Goal: Task Accomplishment & Management: Manage account settings

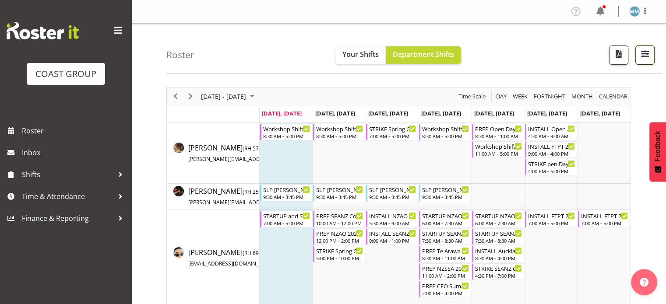
click at [646, 57] on span "button" at bounding box center [644, 53] width 11 height 11
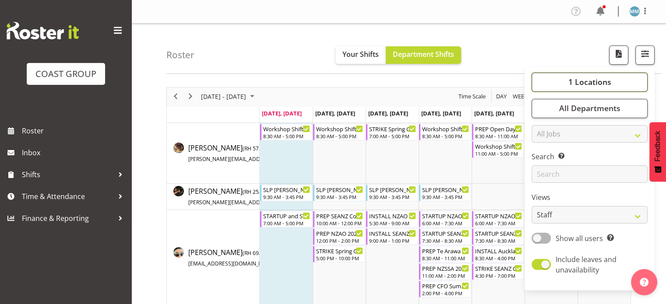
click at [593, 83] on span "1 Locations" at bounding box center [589, 82] width 43 height 11
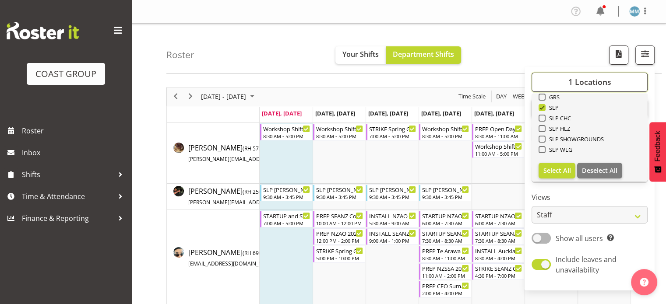
scroll to position [137, 0]
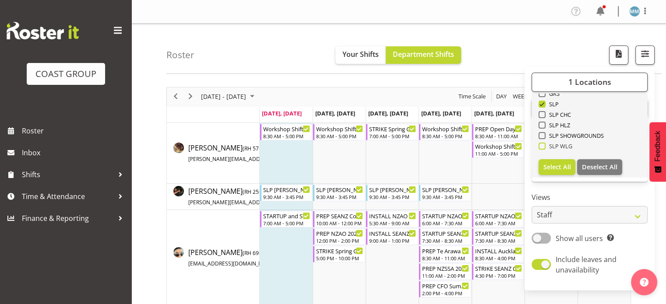
click at [545, 145] on span at bounding box center [541, 146] width 7 height 7
click at [544, 145] on input "SLP WLG" at bounding box center [541, 146] width 6 height 6
checkbox input "true"
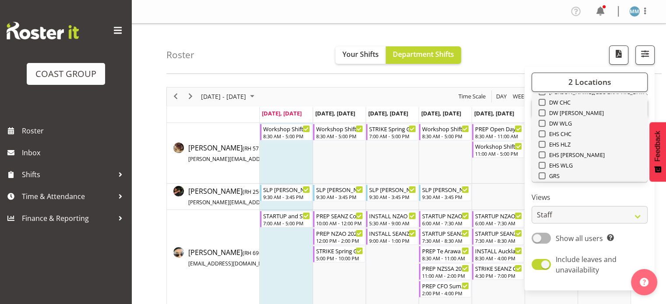
scroll to position [49, 0]
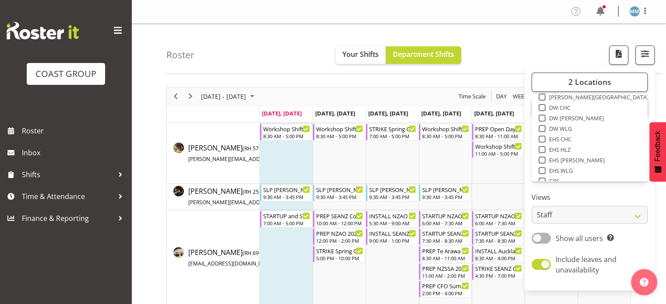
drag, startPoint x: 543, startPoint y: 171, endPoint x: 560, endPoint y: 158, distance: 21.5
click at [543, 171] on span at bounding box center [541, 170] width 7 height 7
click at [543, 171] on input "EHS WLG" at bounding box center [541, 171] width 6 height 6
checkbox input "true"
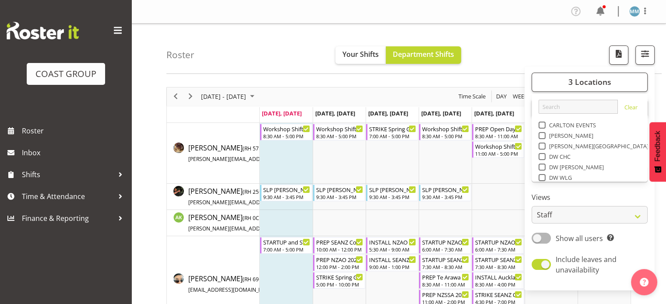
click at [534, 42] on div "Roster Your Shifts Department Shifts 3 Locations Clear CARLTON EVENTS [PERSON_N…" at bounding box center [413, 49] width 495 height 50
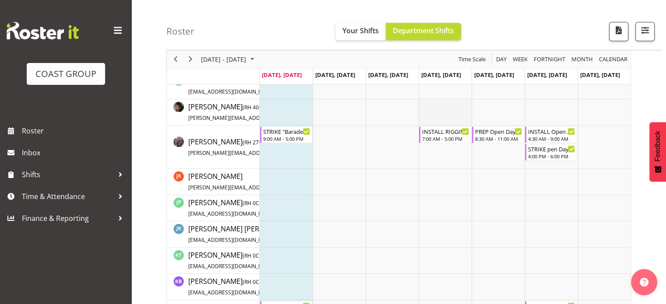
scroll to position [657, 0]
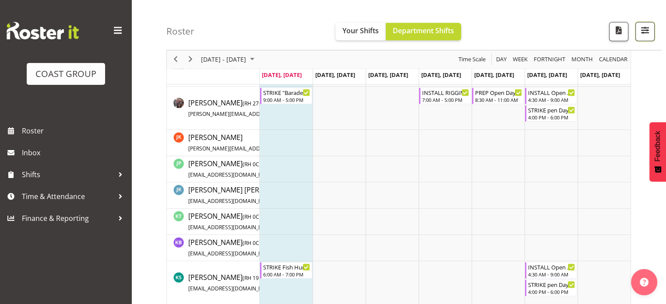
click at [639, 28] on span "button" at bounding box center [644, 30] width 11 height 11
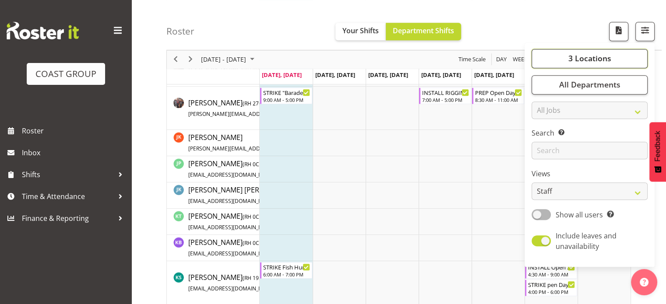
click at [605, 59] on span "3 Locations" at bounding box center [589, 58] width 43 height 11
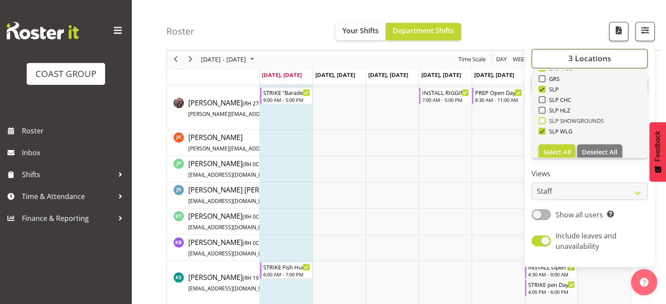
scroll to position [137, 0]
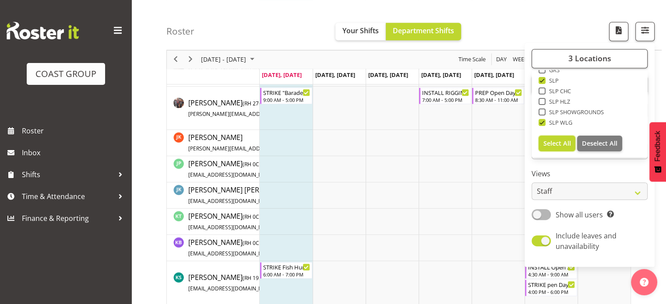
drag, startPoint x: 565, startPoint y: 144, endPoint x: 570, endPoint y: 142, distance: 5.3
click at [566, 144] on span "Select All" at bounding box center [557, 143] width 28 height 8
checkbox input "true"
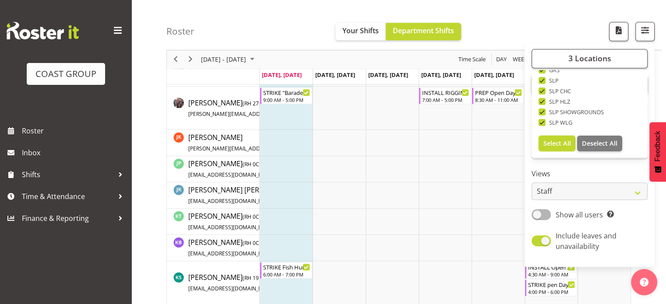
checkbox input "true"
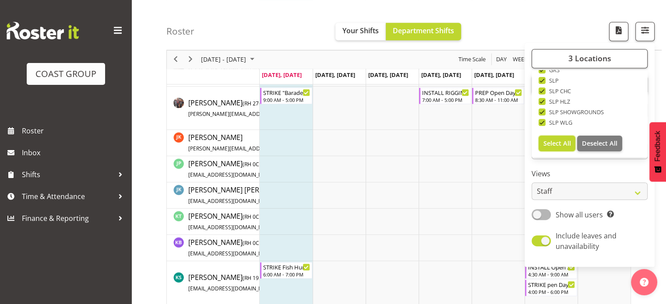
checkbox input "true"
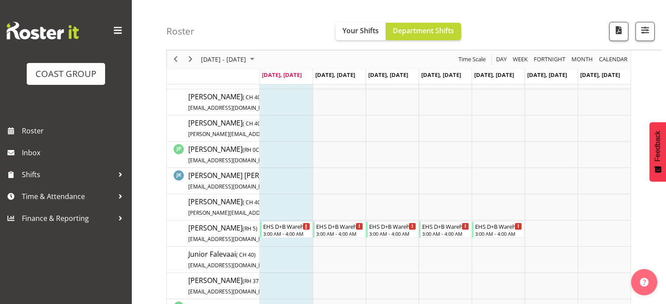
scroll to position [2984, 0]
